Goal: Book appointment/travel/reservation

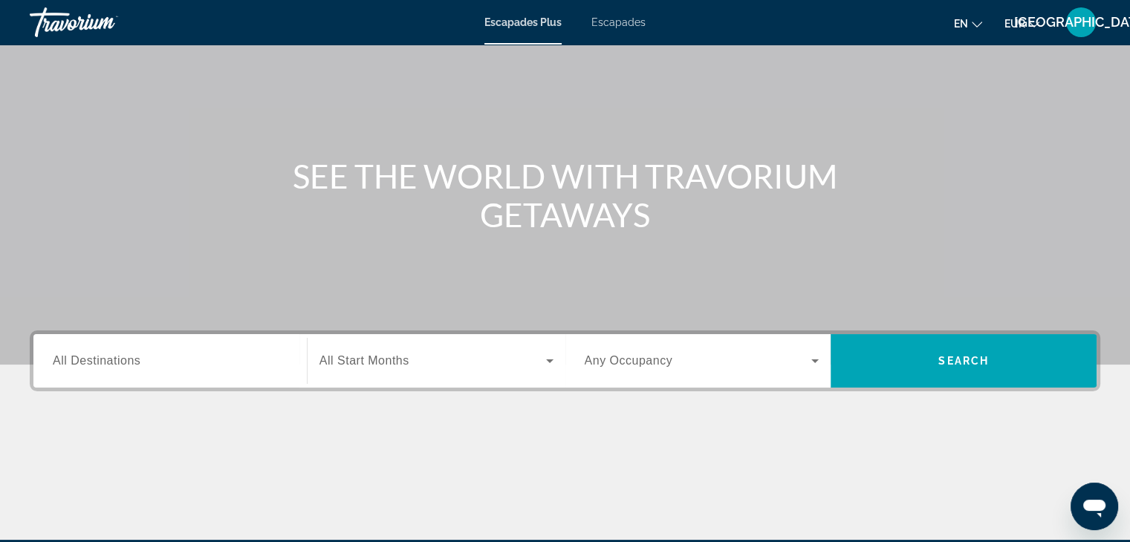
scroll to position [89, 0]
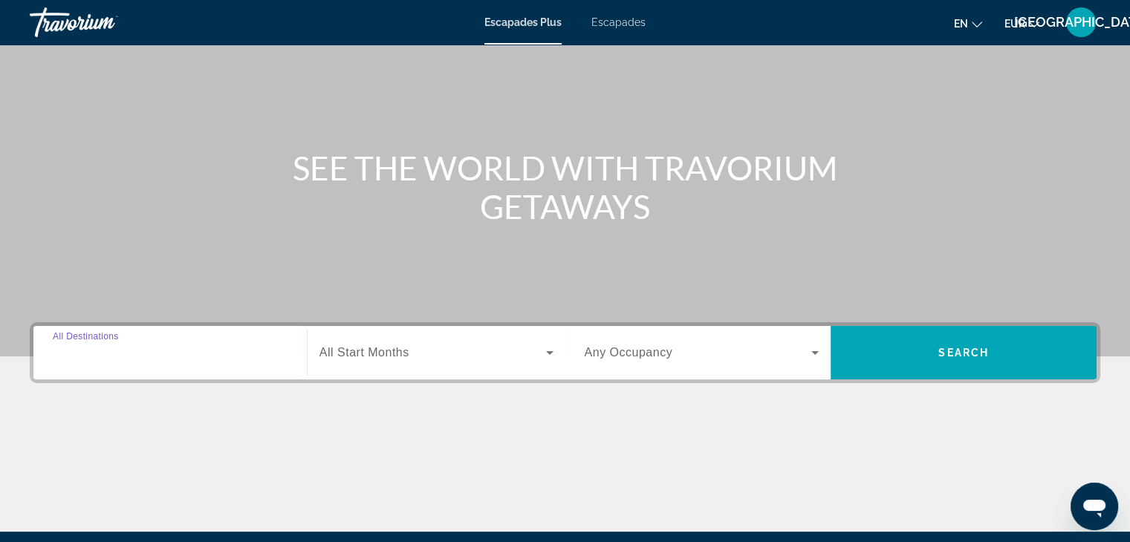
click at [256, 357] on input "Destination All Destinations" at bounding box center [170, 354] width 235 height 18
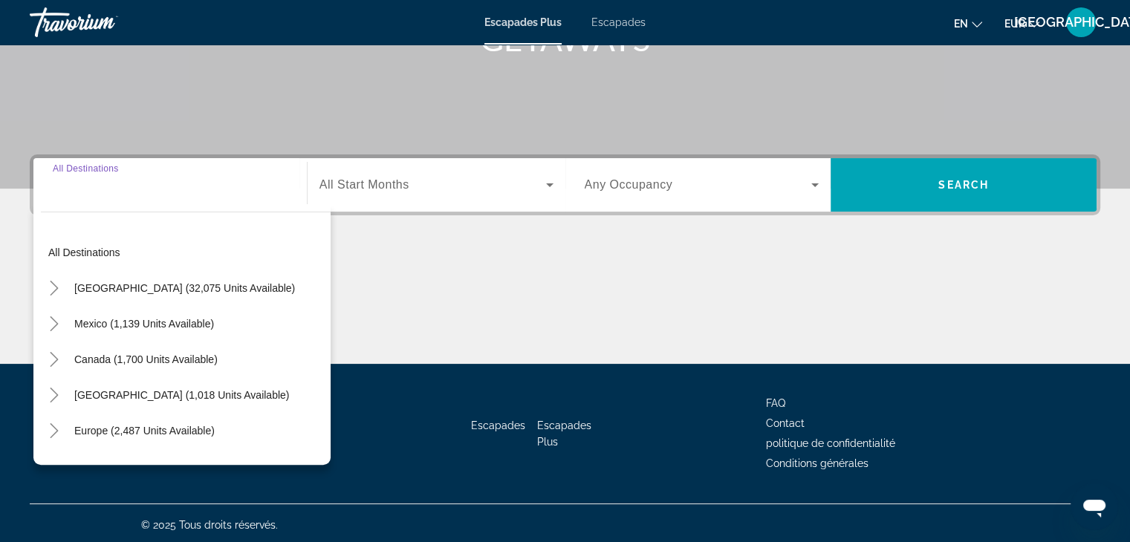
scroll to position [261, 0]
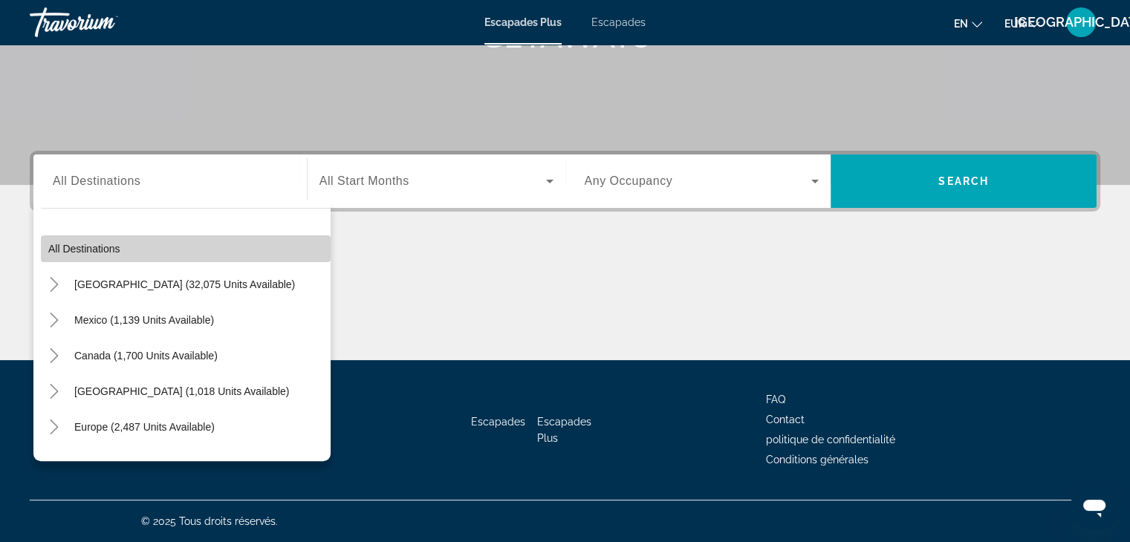
click at [205, 244] on span "Widget de recherche" at bounding box center [186, 249] width 290 height 36
type input "**********"
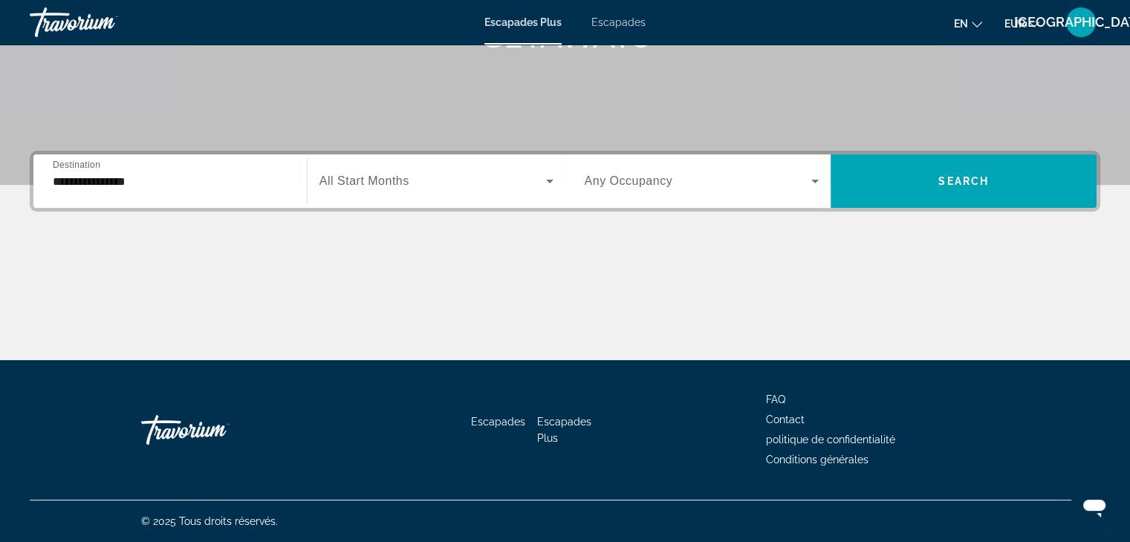
click at [348, 201] on div "Widget de recherche" at bounding box center [436, 181] width 234 height 42
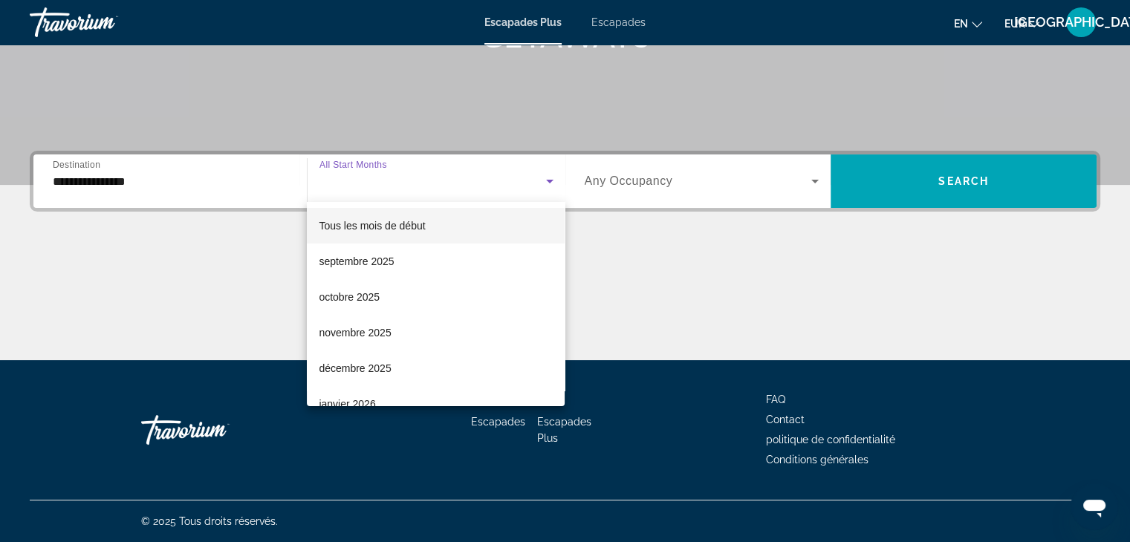
click at [356, 230] on font "Tous les mois de début" at bounding box center [372, 226] width 106 height 12
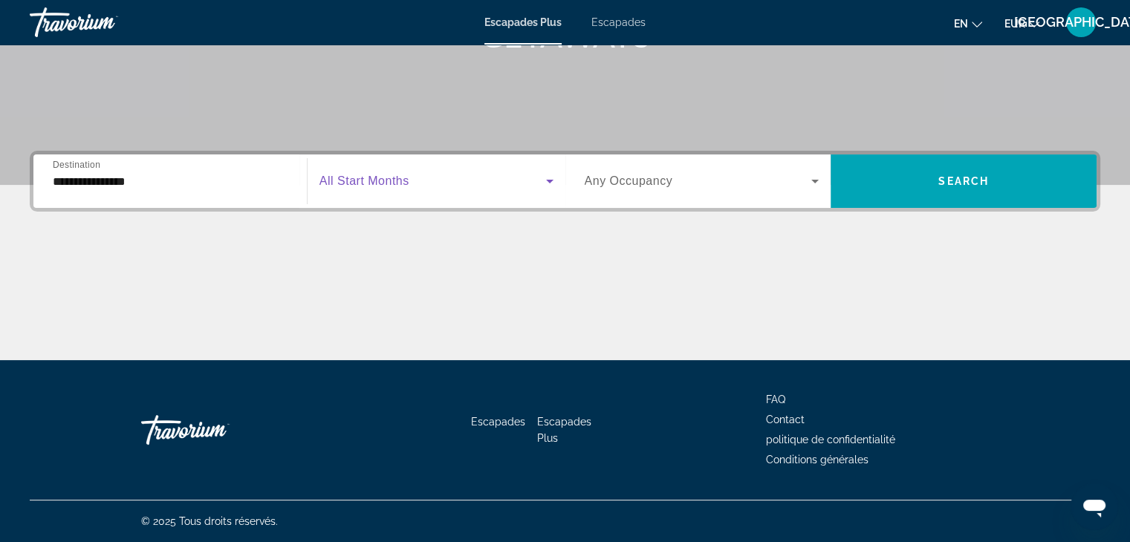
click at [652, 165] on div "Widget de recherche" at bounding box center [702, 181] width 235 height 42
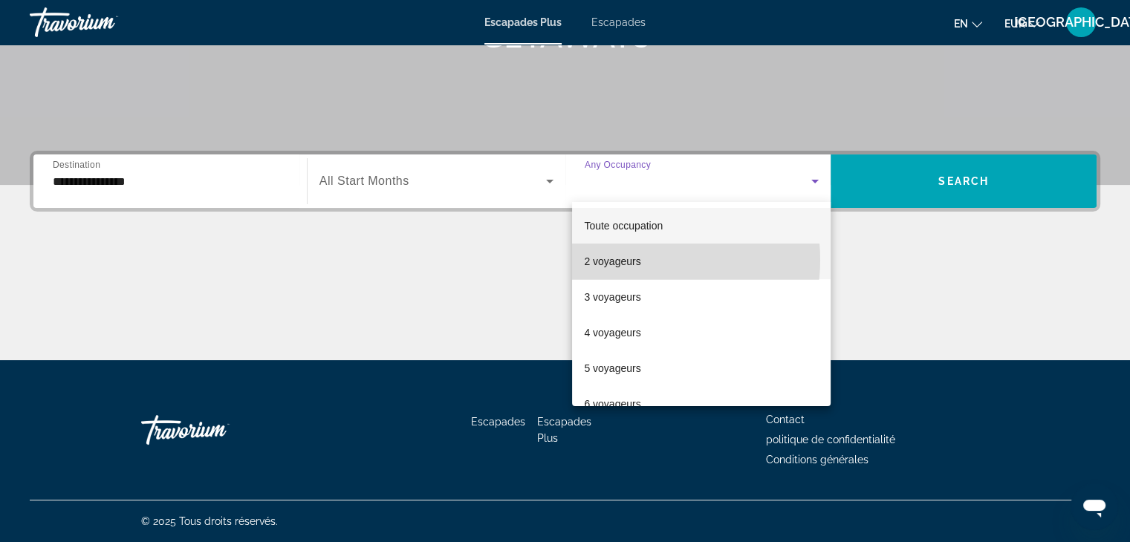
click at [638, 260] on font "2 voyageurs" at bounding box center [612, 262] width 56 height 12
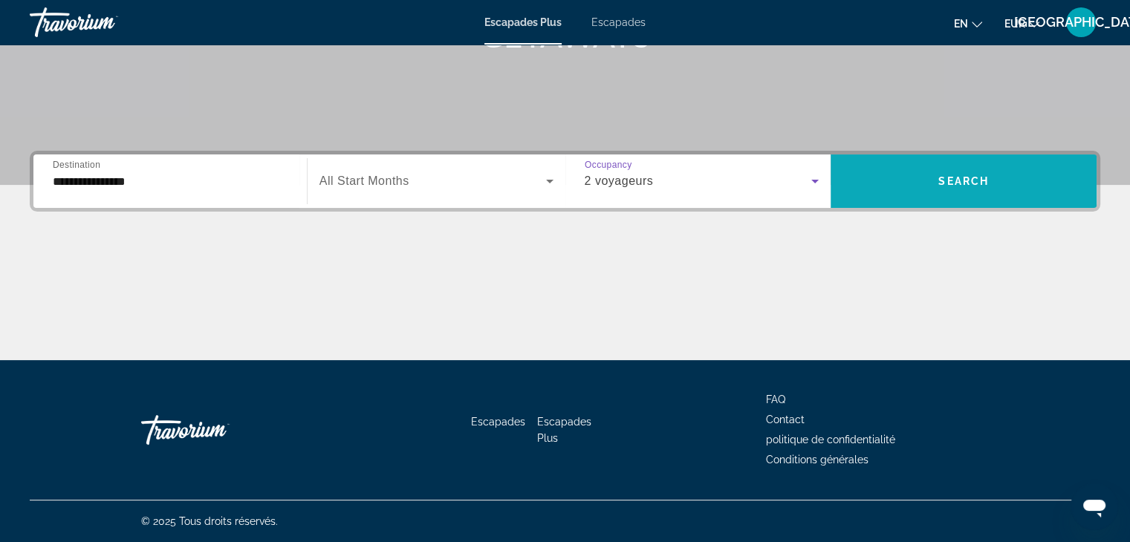
click at [995, 169] on span "Widget de recherche" at bounding box center [963, 181] width 266 height 36
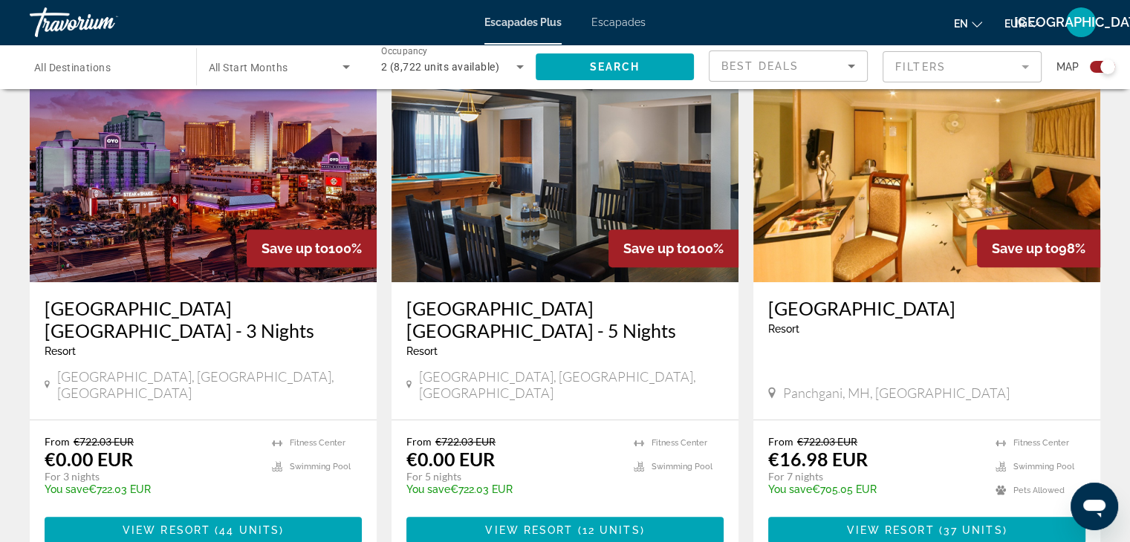
scroll to position [571, 0]
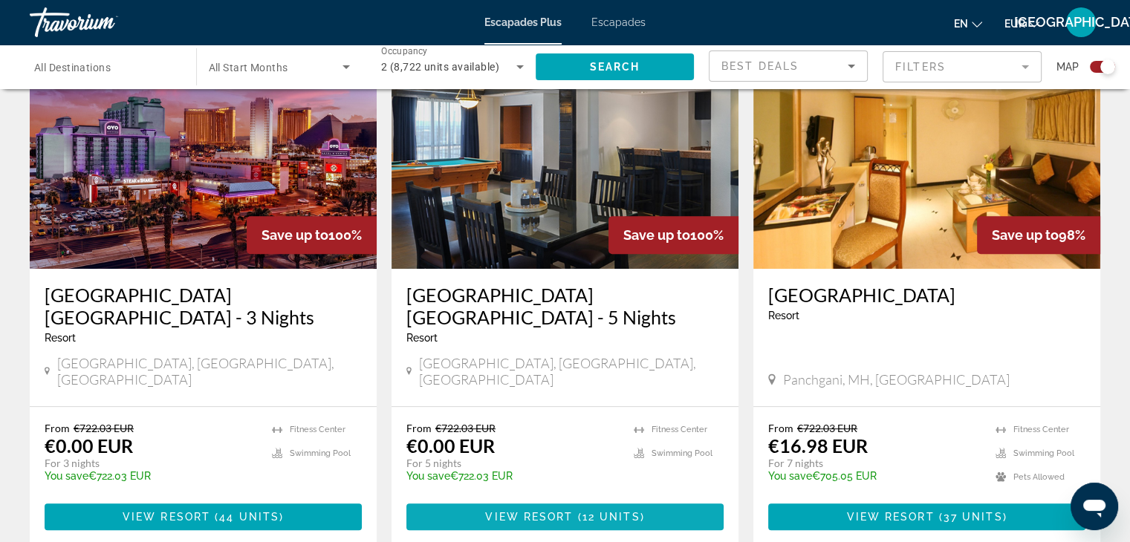
click at [523, 511] on span "View Resort" at bounding box center [529, 517] width 88 height 12
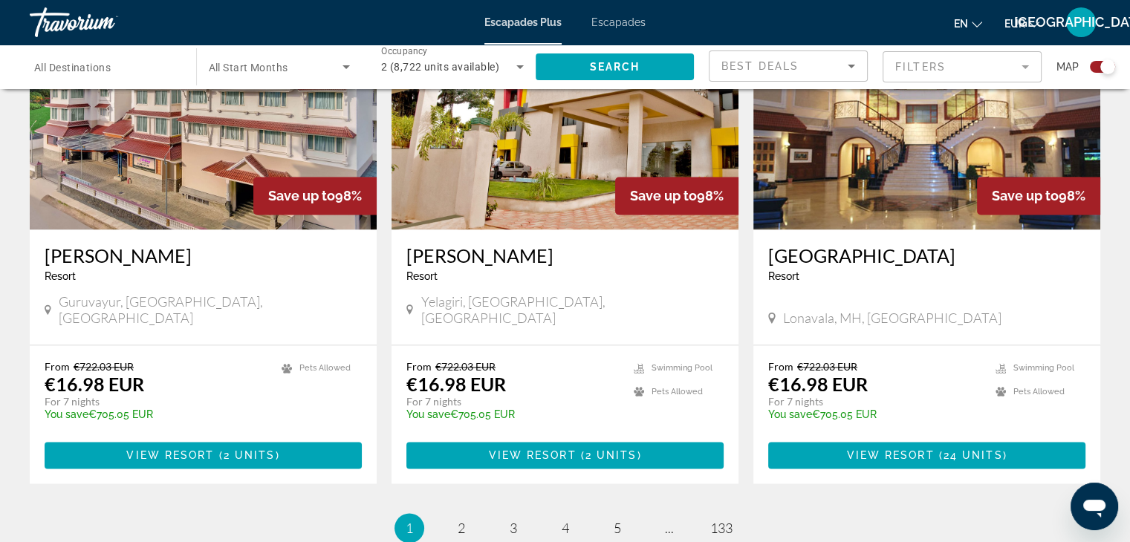
scroll to position [2199, 0]
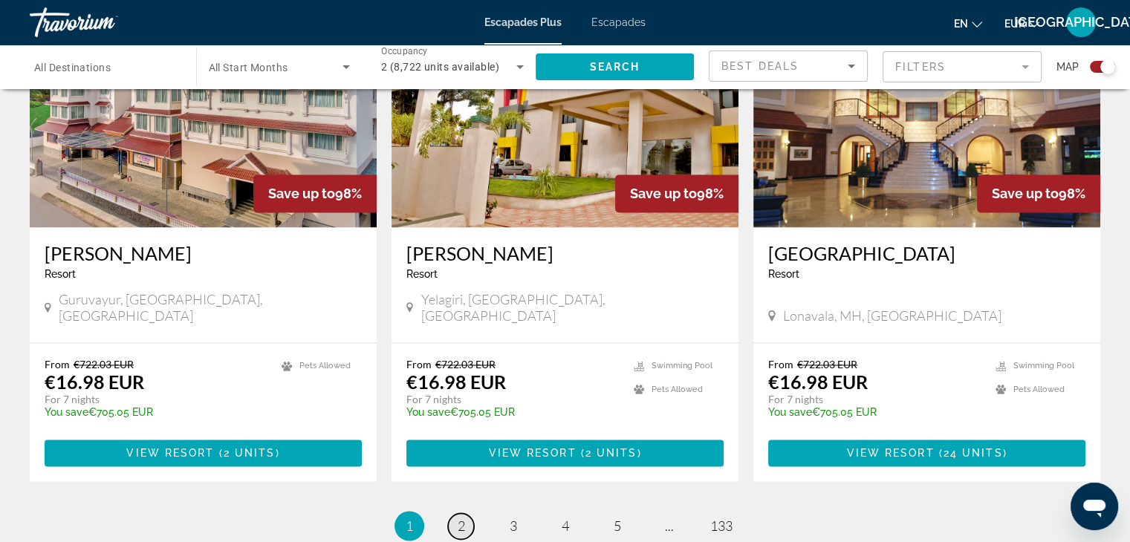
click at [459, 518] on span "2" at bounding box center [461, 526] width 7 height 16
